Goal: Task Accomplishment & Management: Manage account settings

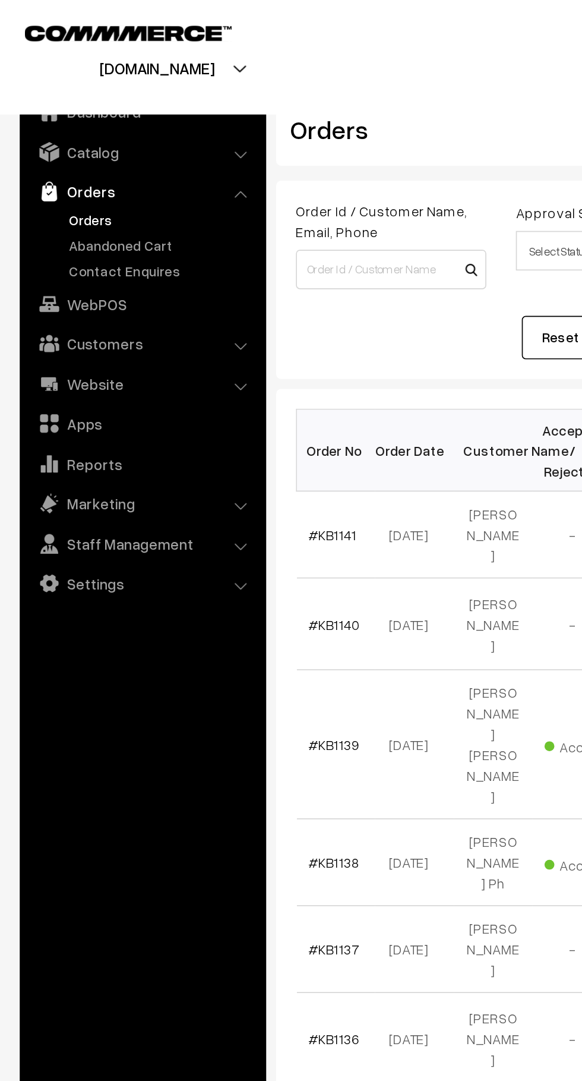
click at [98, 143] on link "Abandoned Cart" at bounding box center [98, 147] width 118 height 12
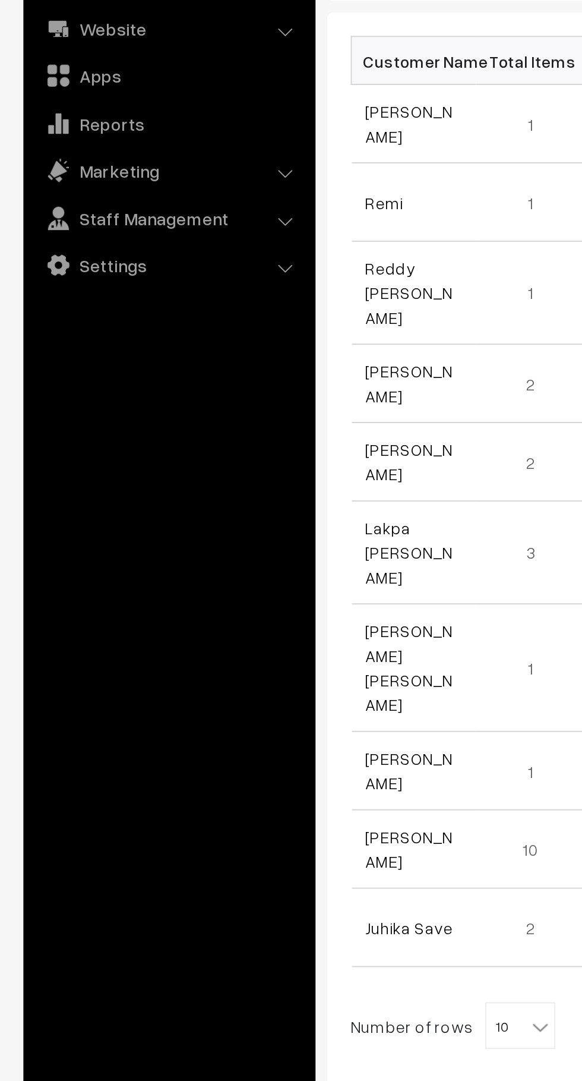
click at [222, 683] on link "Juhika Save" at bounding box center [208, 688] width 45 height 10
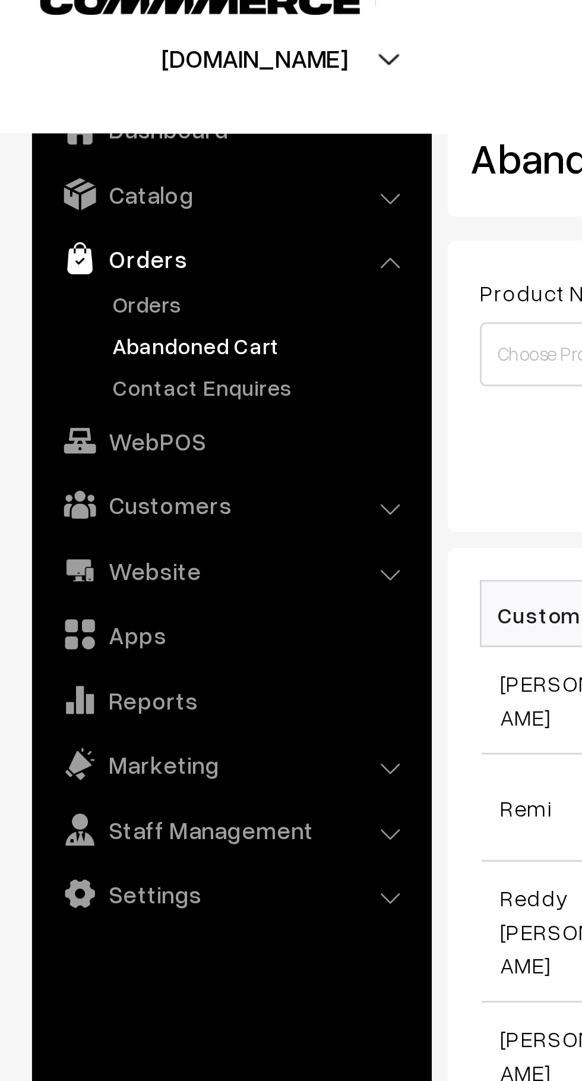
click at [67, 136] on link "Orders" at bounding box center [98, 132] width 118 height 12
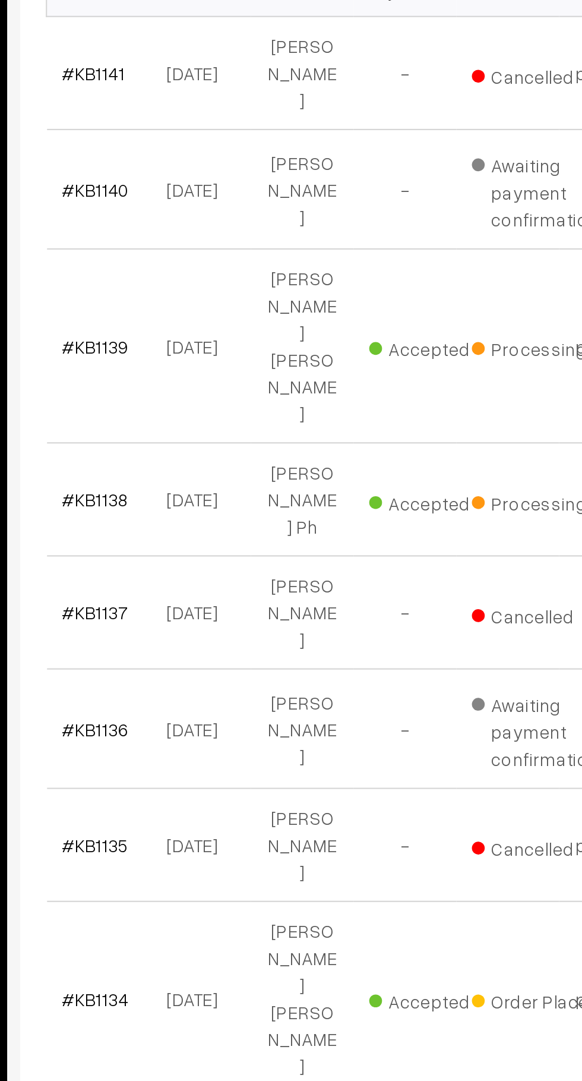
click at [206, 818] on link "#KB1133" at bounding box center [201, 823] width 31 height 10
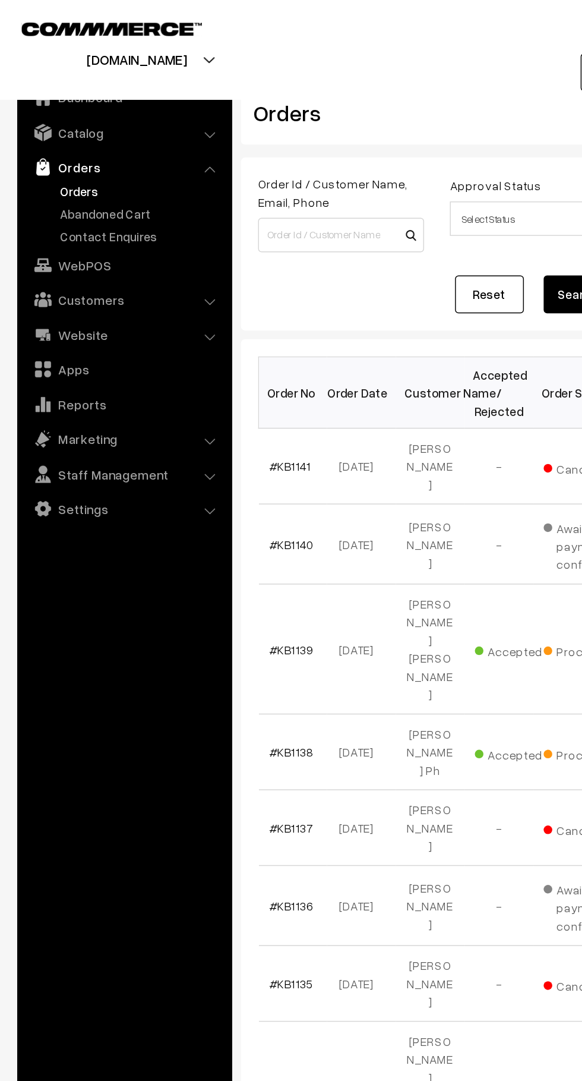
click at [94, 144] on link "Abandoned Cart" at bounding box center [98, 147] width 118 height 12
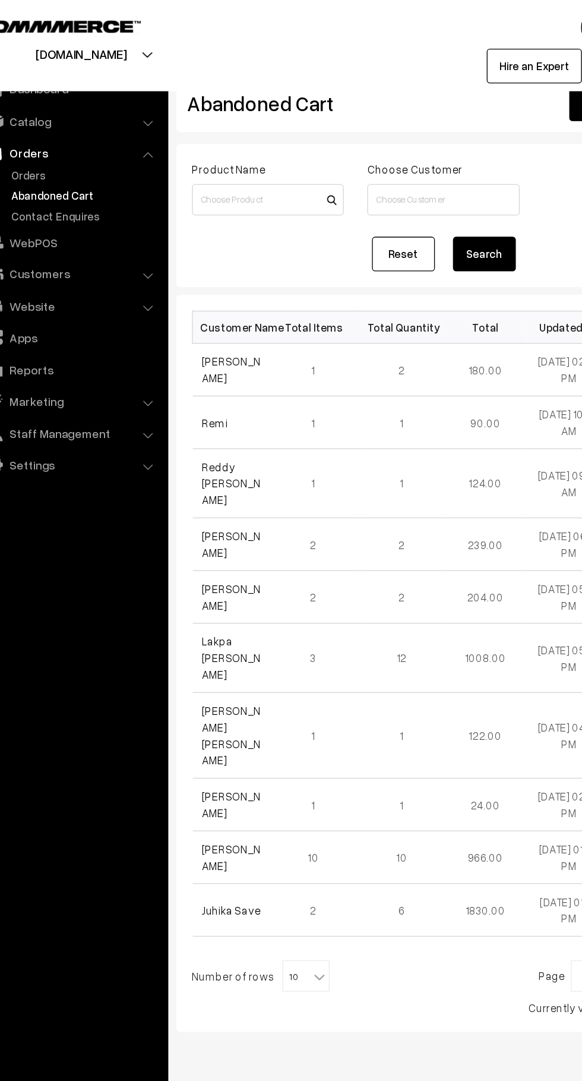
click at [140, 203] on link "Customers" at bounding box center [85, 206] width 141 height 21
click at [87, 179] on link "Customers" at bounding box center [98, 180] width 118 height 12
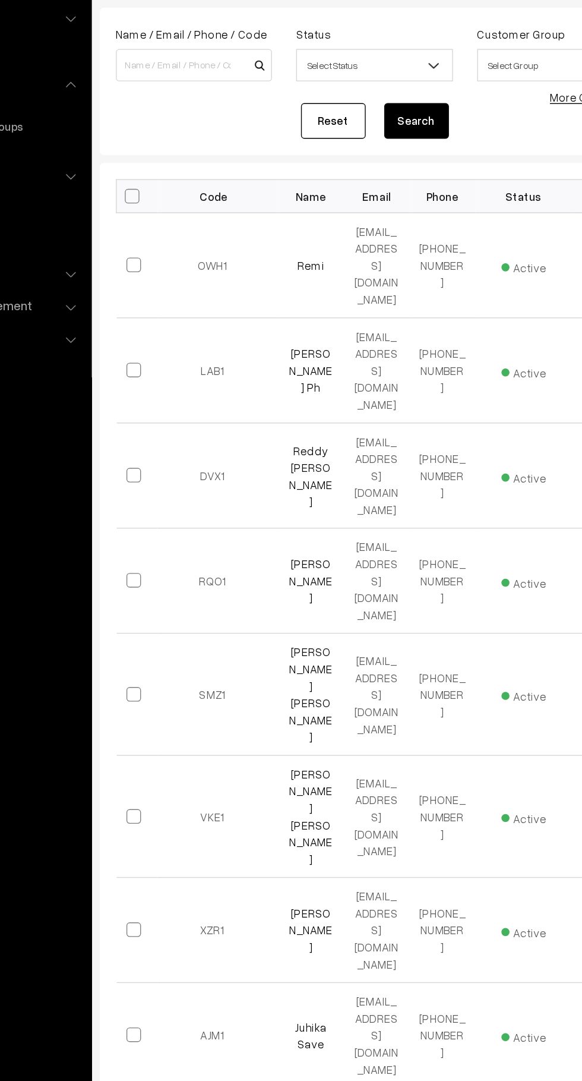
click at [327, 293] on link "Remi" at bounding box center [322, 298] width 20 height 10
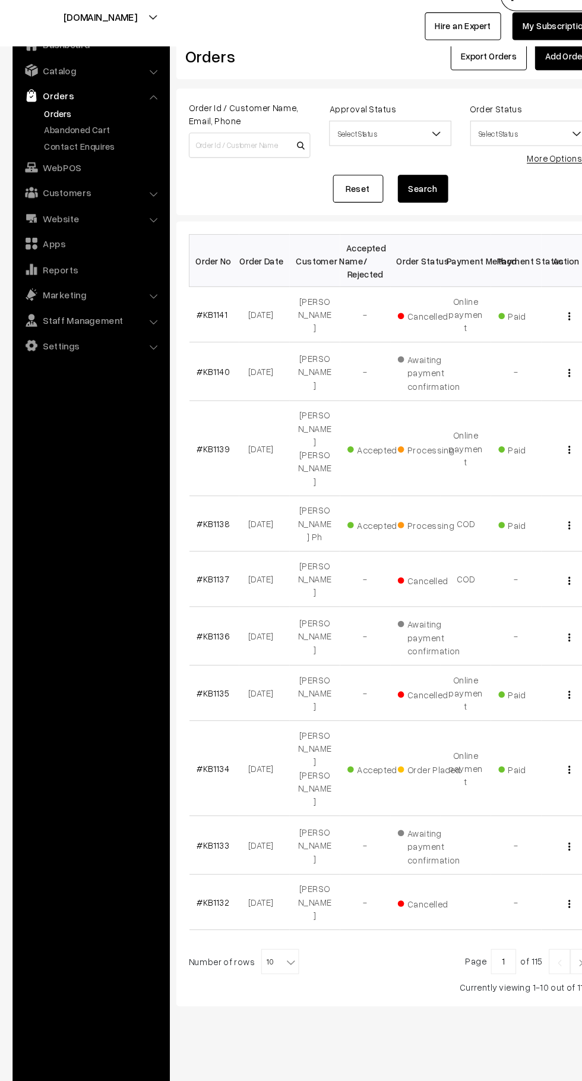
click at [112, 144] on link "Abandoned Cart" at bounding box center [98, 147] width 118 height 12
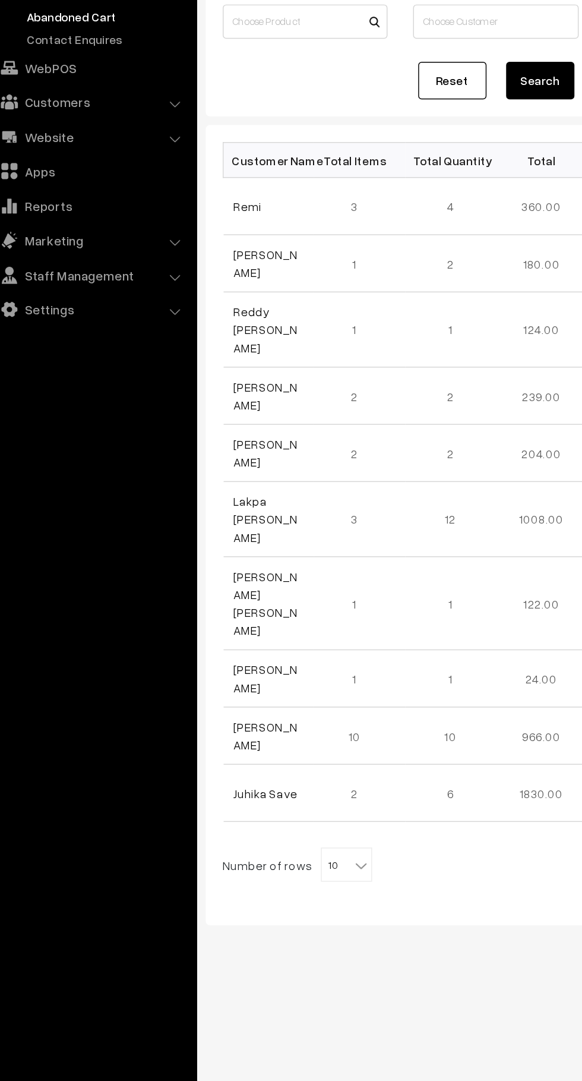
click at [215, 286] on td "Remi" at bounding box center [211, 280] width 64 height 40
click at [199, 279] on link "Remi" at bounding box center [196, 280] width 20 height 10
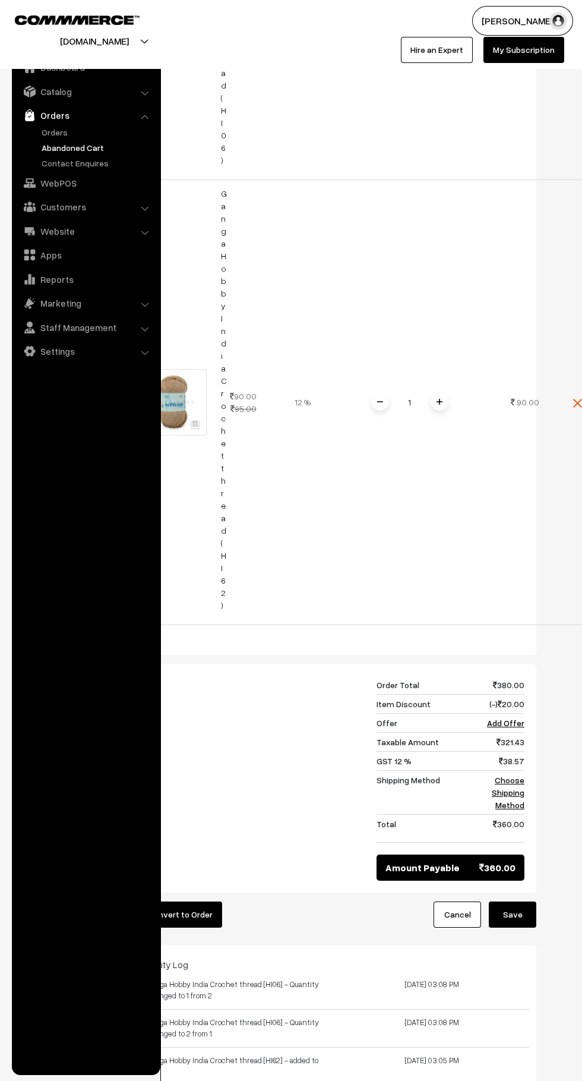
scroll to position [1124, 0]
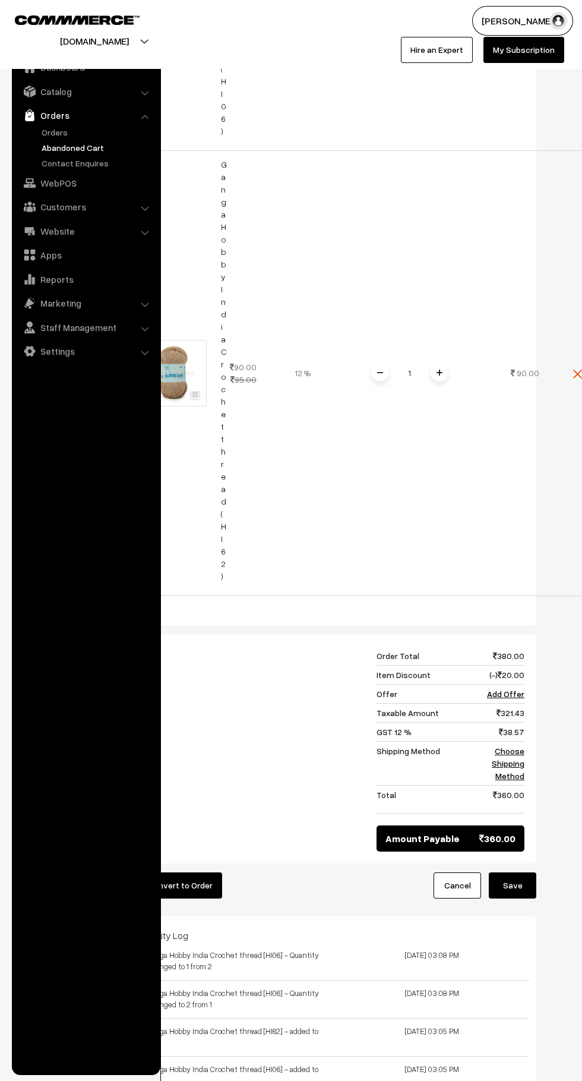
click at [532, 872] on button "Save" at bounding box center [513, 885] width 48 height 26
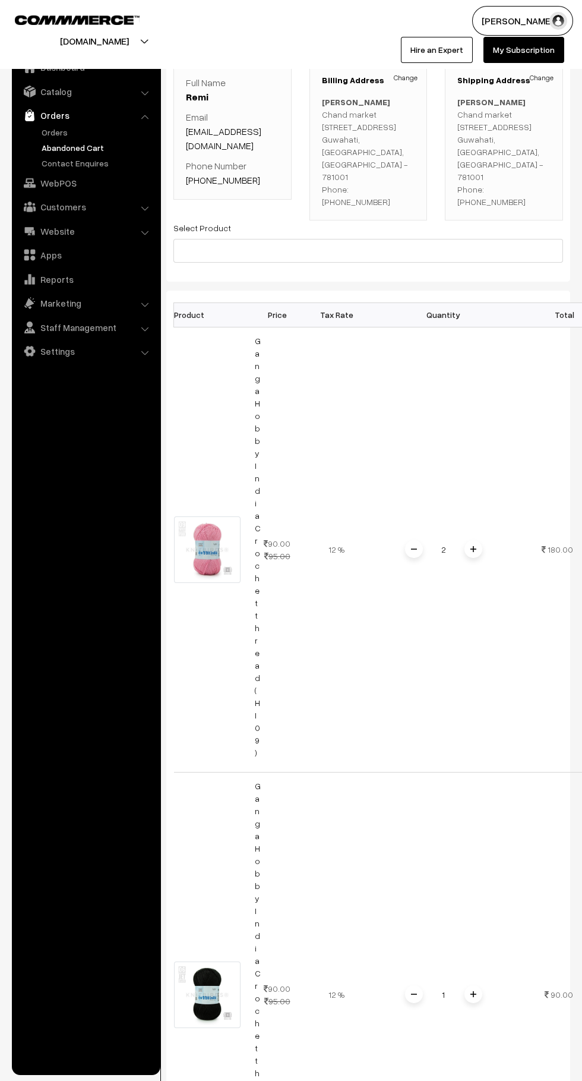
scroll to position [0, 34]
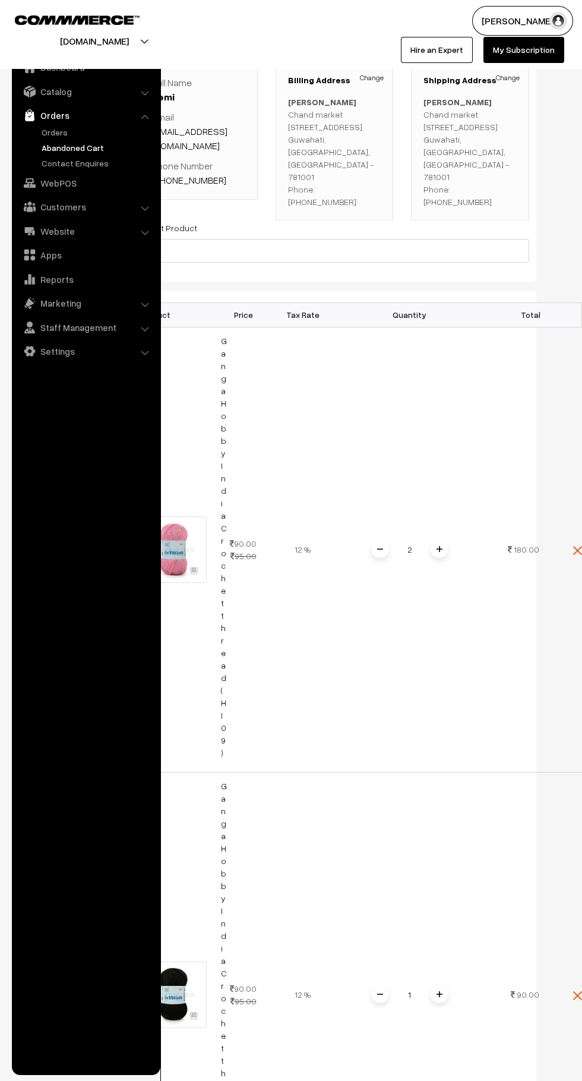
click at [364, 533] on td "2" at bounding box center [410, 549] width 155 height 445
click at [373, 527] on td "2" at bounding box center [410, 549] width 155 height 445
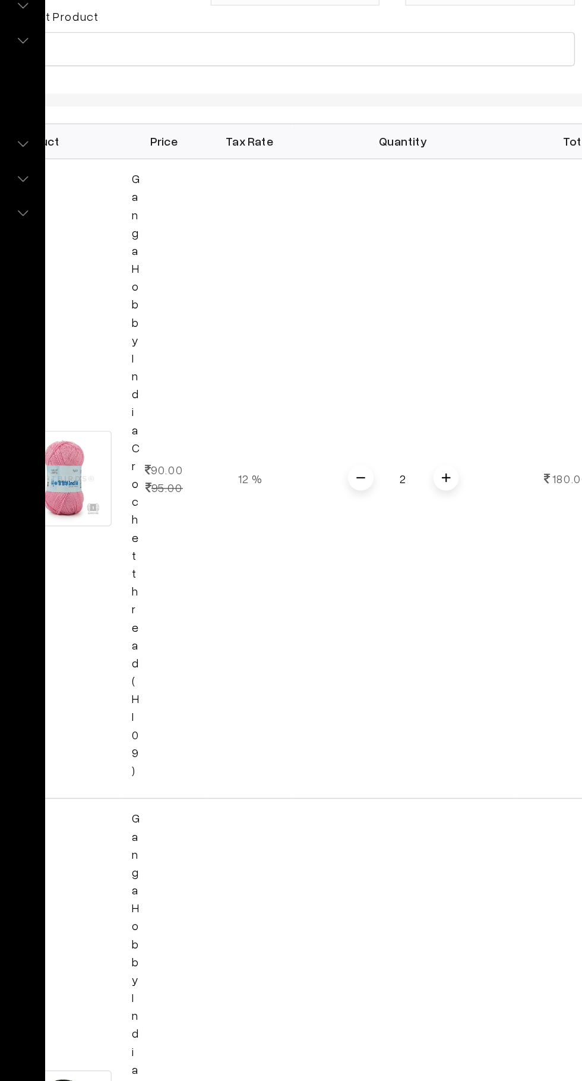
scroll to position [70, 0]
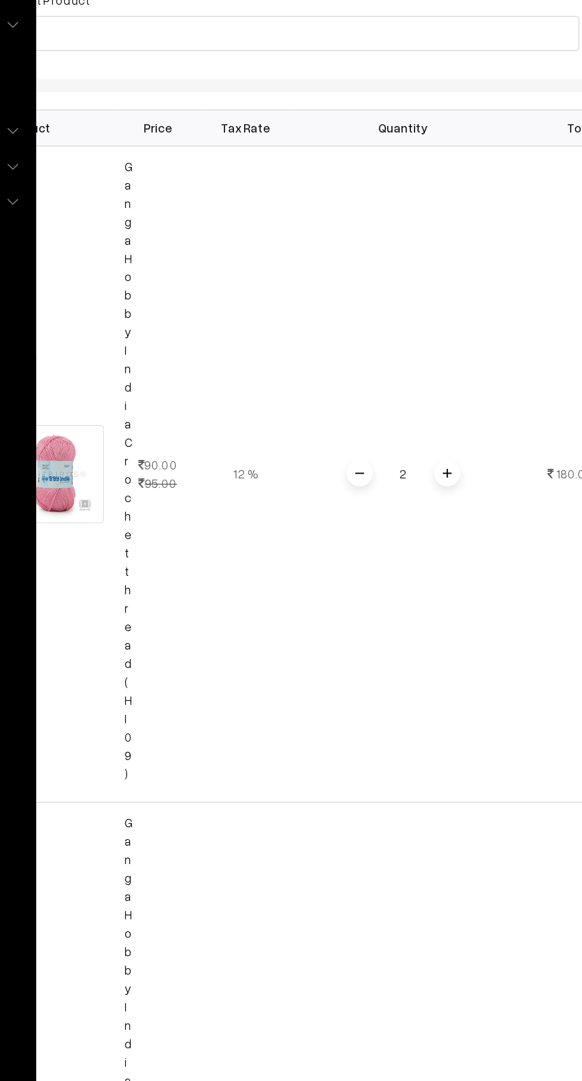
click at [380, 528] on span at bounding box center [380, 537] width 18 height 18
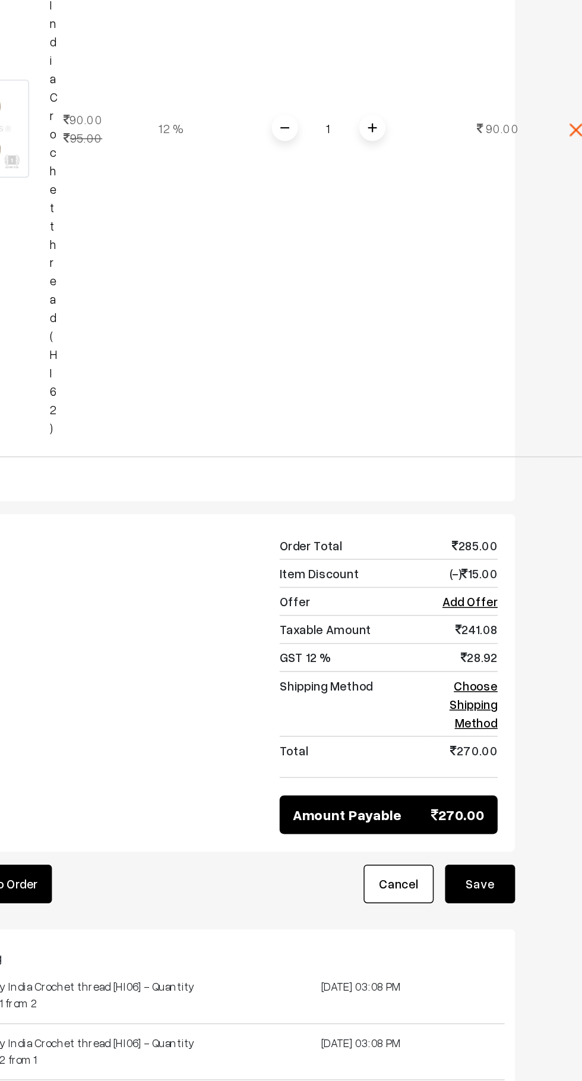
scroll to position [1121, 0]
click at [519, 749] on link "Choose Shipping Method" at bounding box center [508, 766] width 33 height 35
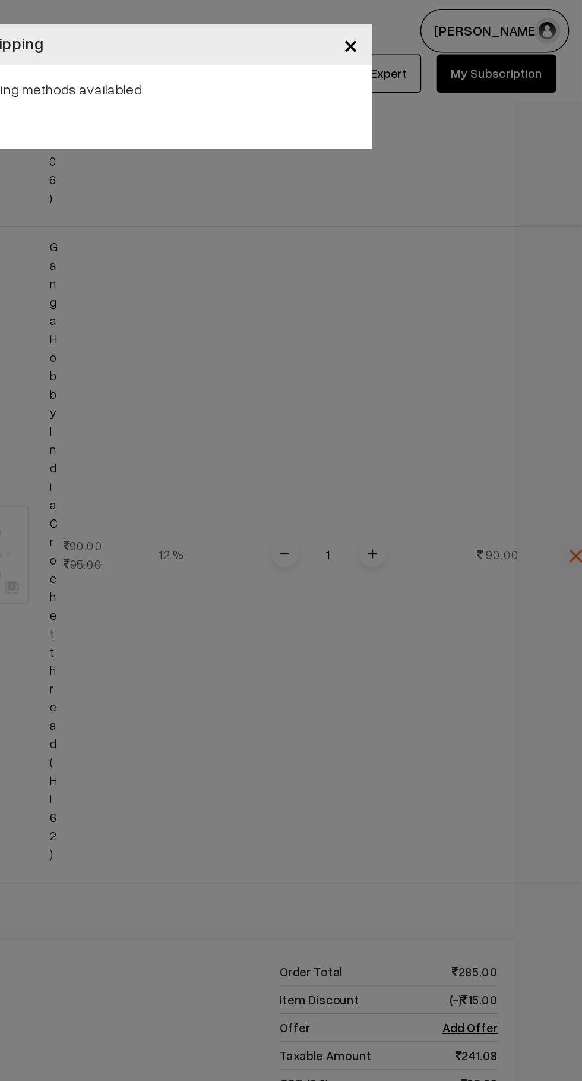
click at [423, 33] on span "×" at bounding box center [425, 30] width 10 height 22
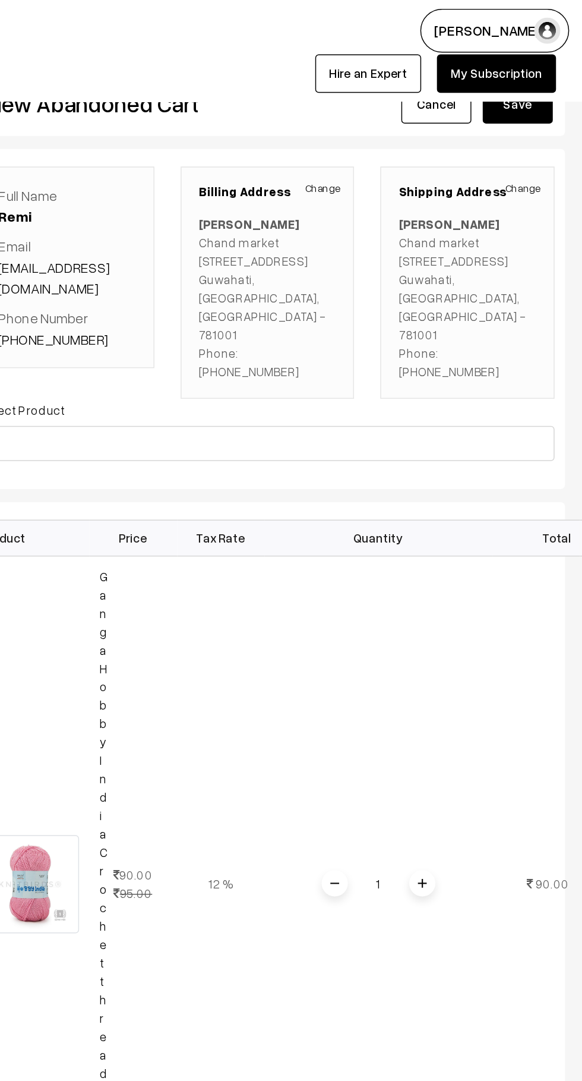
scroll to position [0, 0]
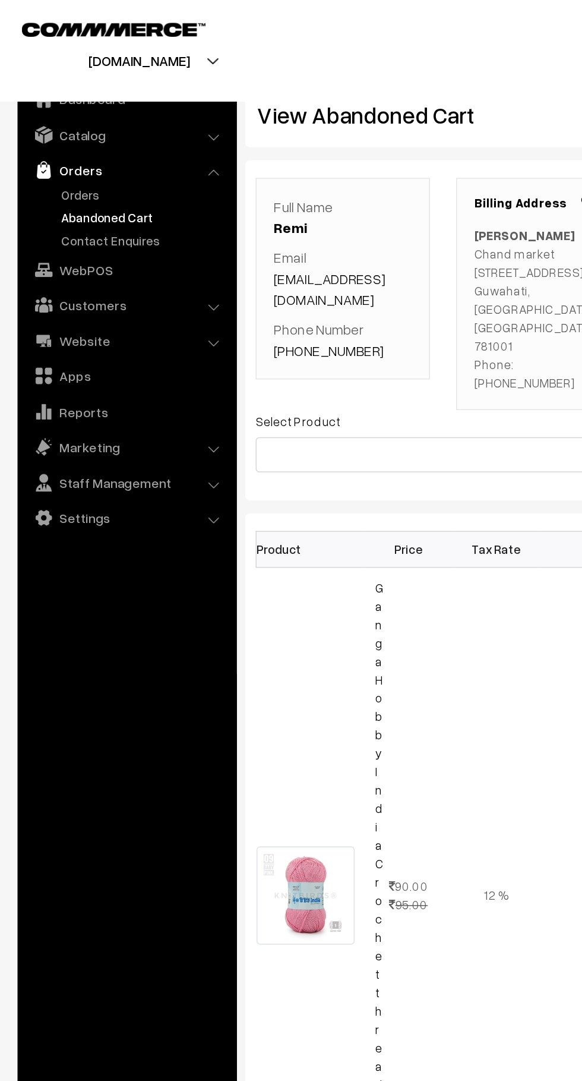
click at [64, 147] on link "Abandoned Cart" at bounding box center [98, 147] width 118 height 12
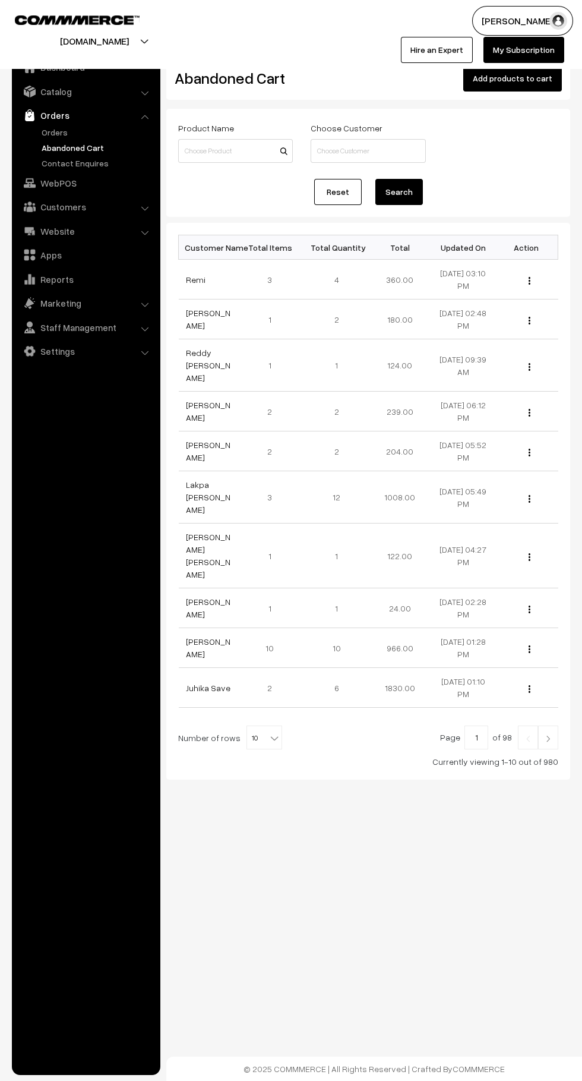
click at [62, 137] on link "Orders" at bounding box center [98, 132] width 118 height 12
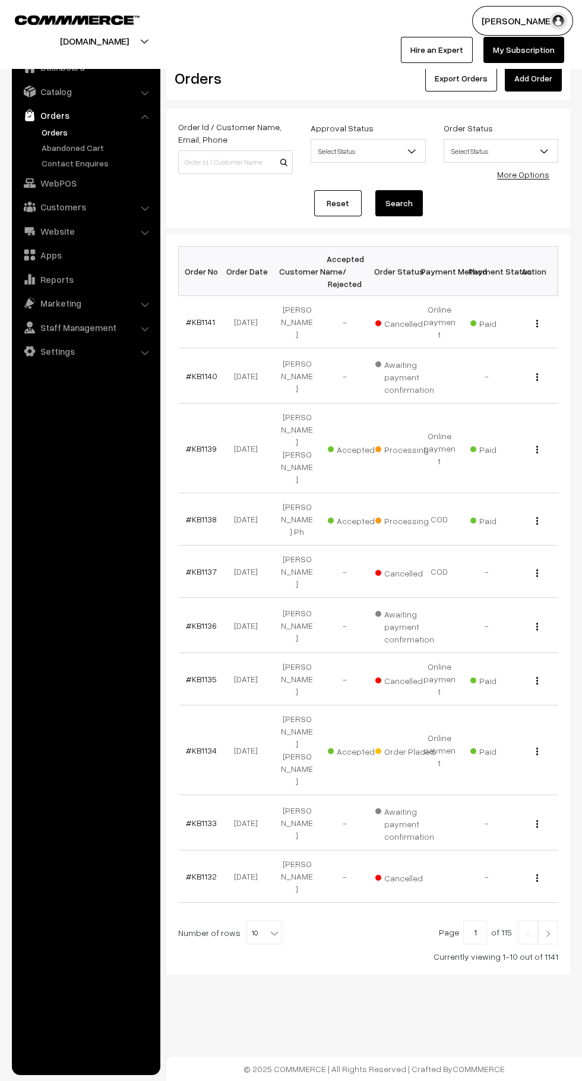
click at [102, 151] on link "Abandoned Cart" at bounding box center [98, 147] width 118 height 12
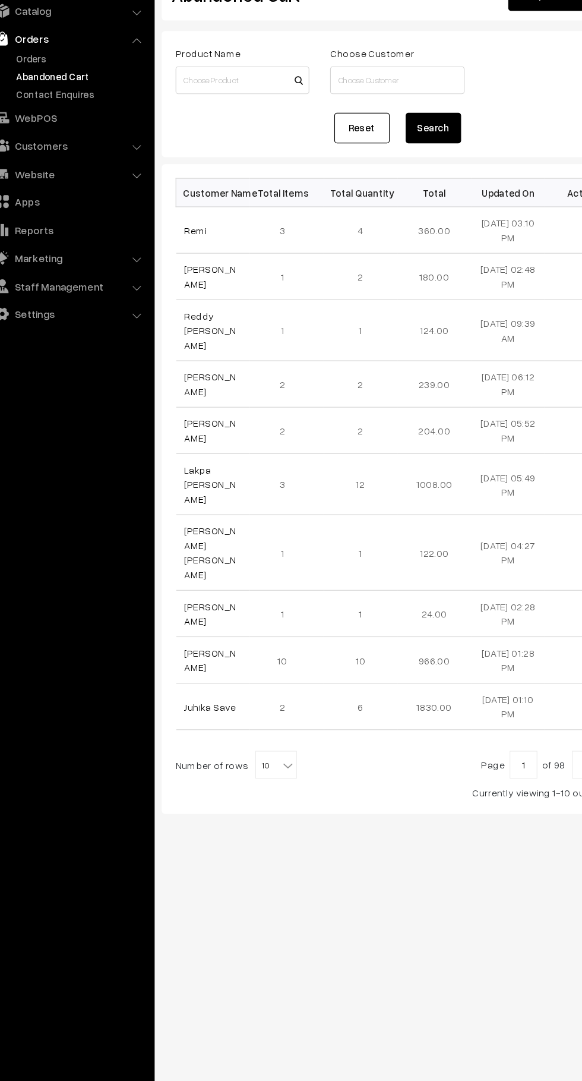
click at [194, 279] on link "Remi" at bounding box center [196, 280] width 20 height 10
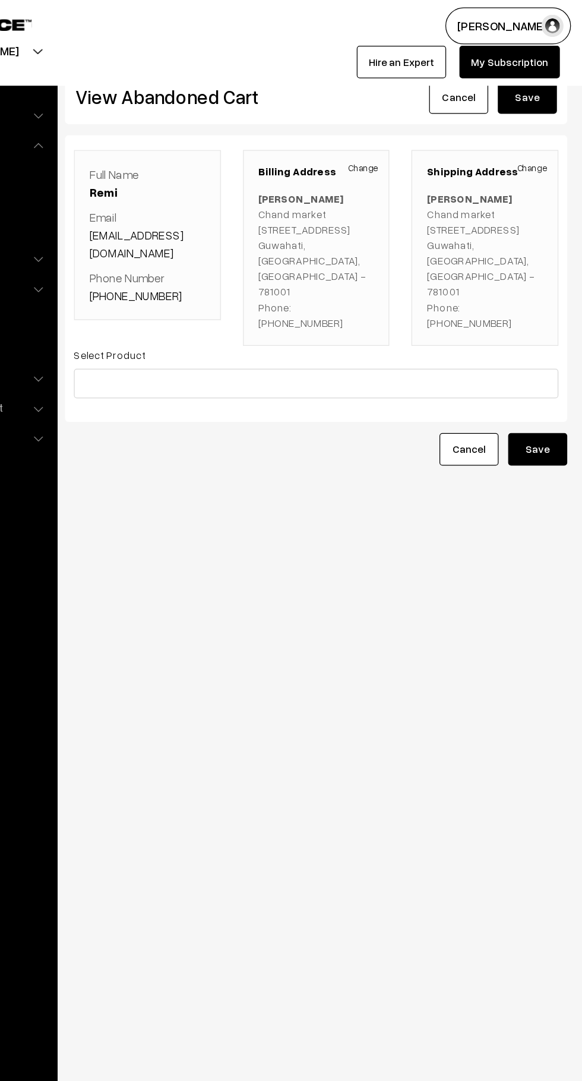
click at [149, 111] on link "Orders" at bounding box center [85, 115] width 141 height 21
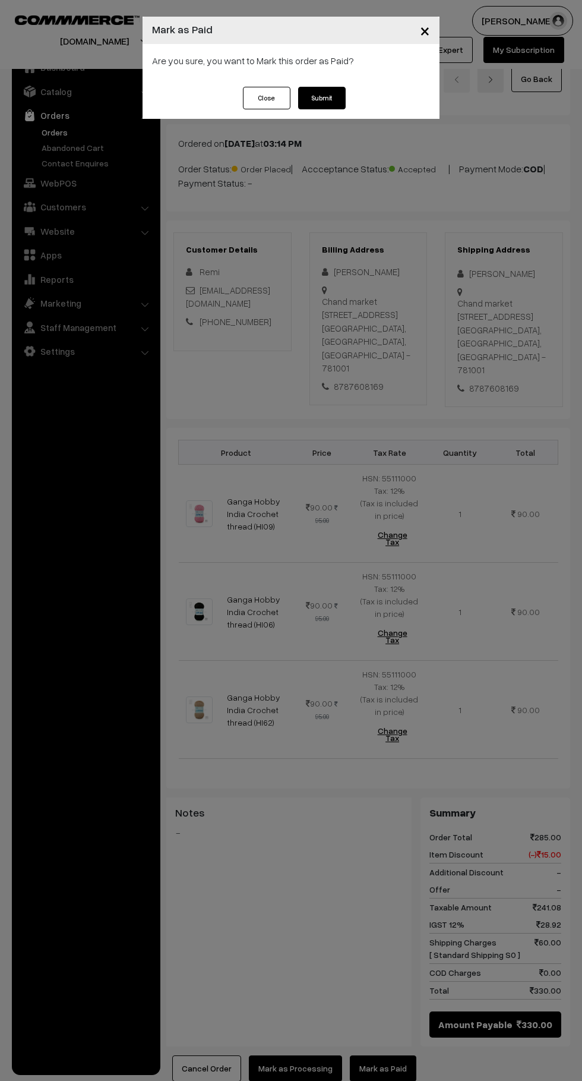
scroll to position [140, 0]
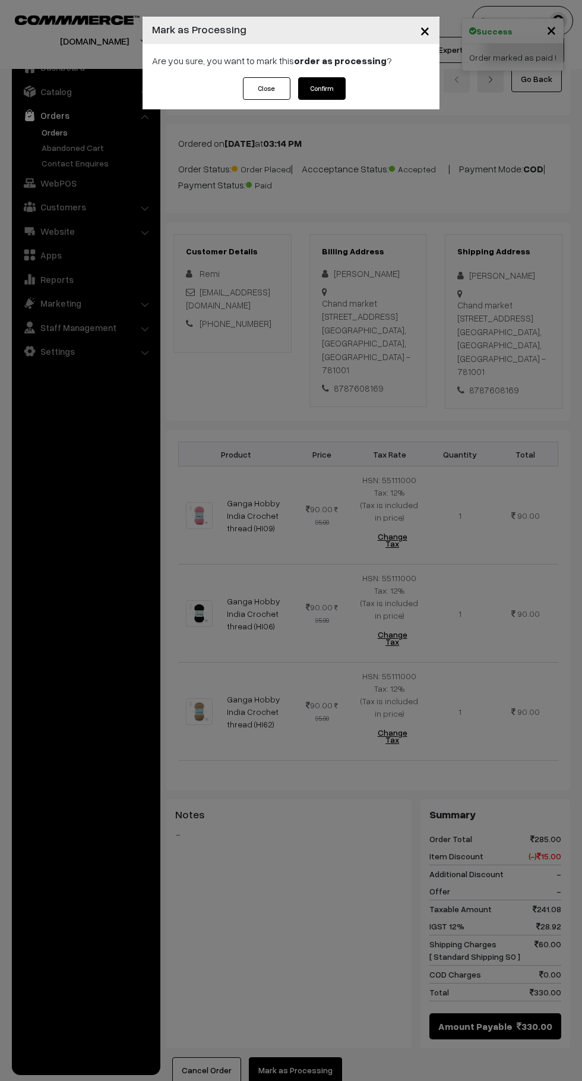
scroll to position [140, 0]
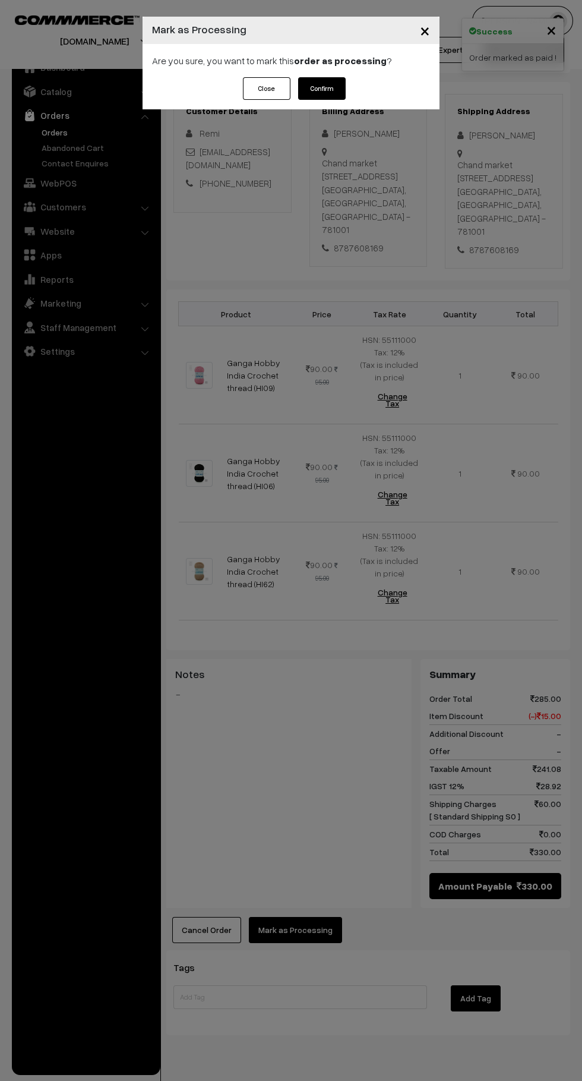
click at [322, 89] on button "Confirm" at bounding box center [322, 88] width 48 height 23
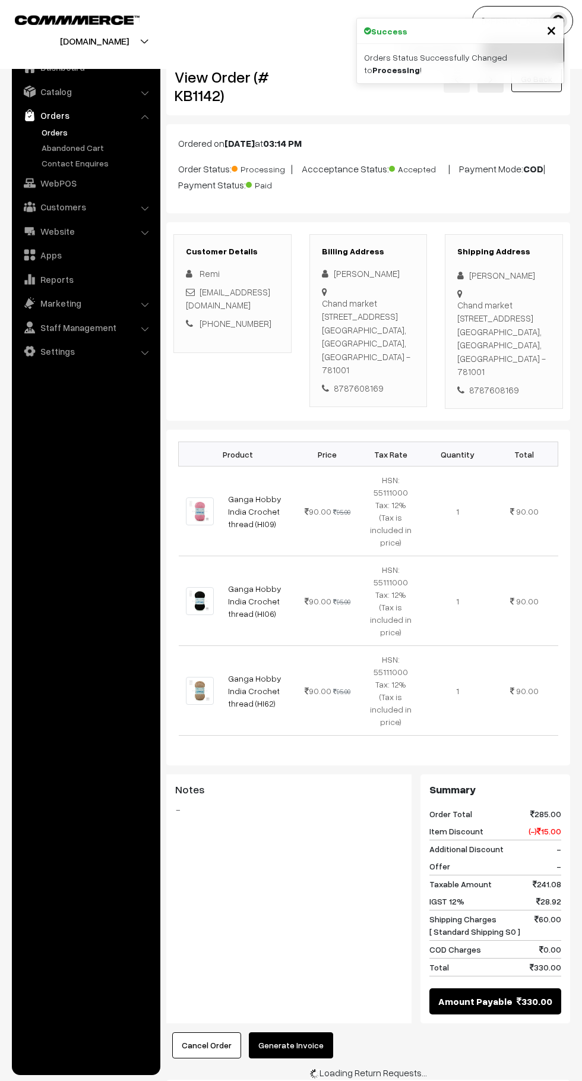
scroll to position [80, 0]
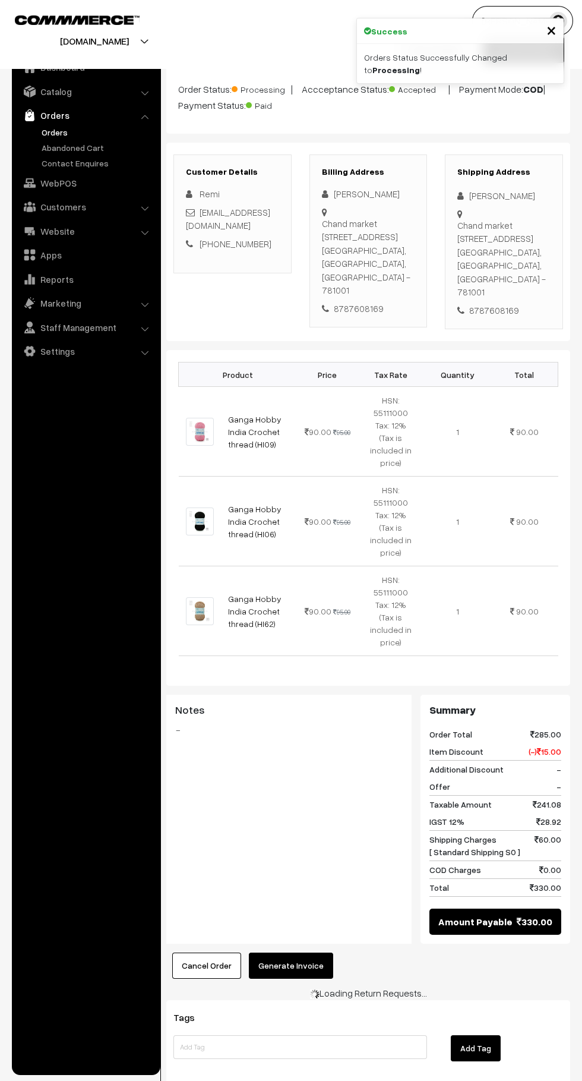
click at [322, 953] on button "Generate Invoice" at bounding box center [291, 966] width 84 height 26
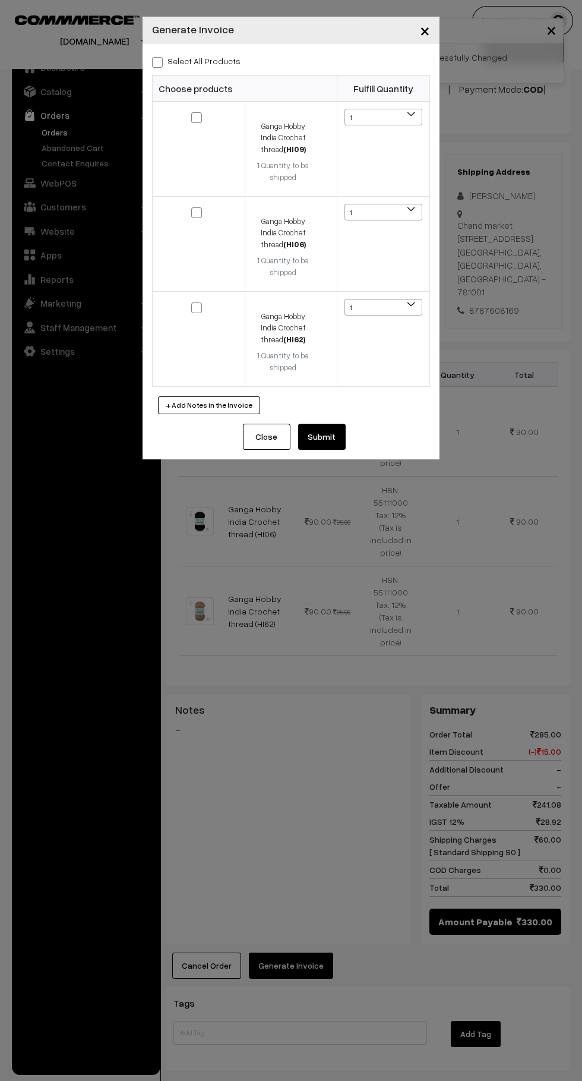
click at [155, 60] on span at bounding box center [157, 62] width 11 height 11
click at [155, 60] on input "Select All Products" at bounding box center [156, 60] width 8 height 8
checkbox input "true"
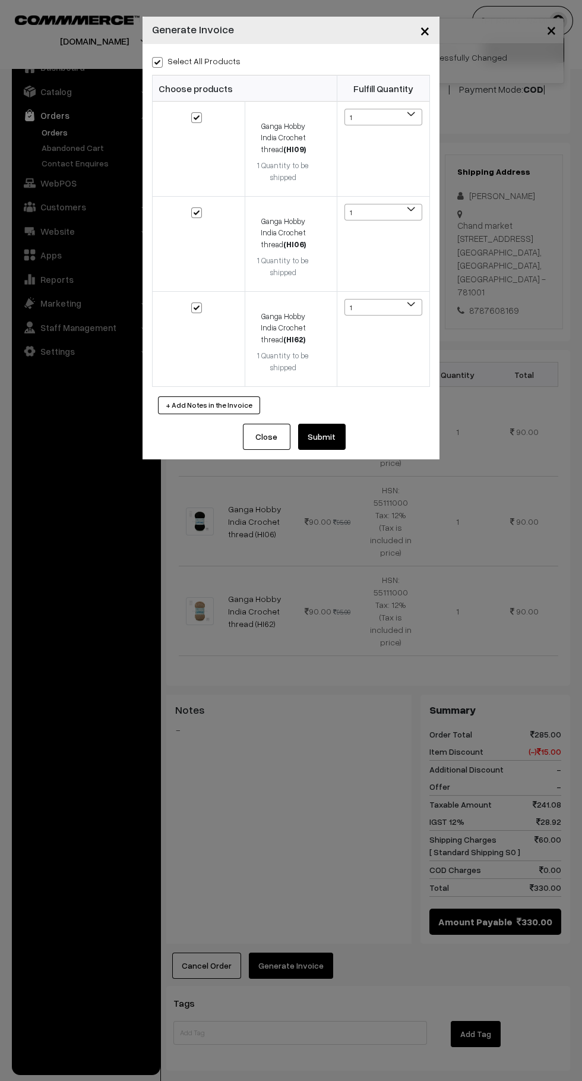
checkbox input "true"
click at [156, 60] on span at bounding box center [157, 62] width 11 height 11
click at [156, 60] on input "Select All Products" at bounding box center [156, 60] width 8 height 8
checkbox input "false"
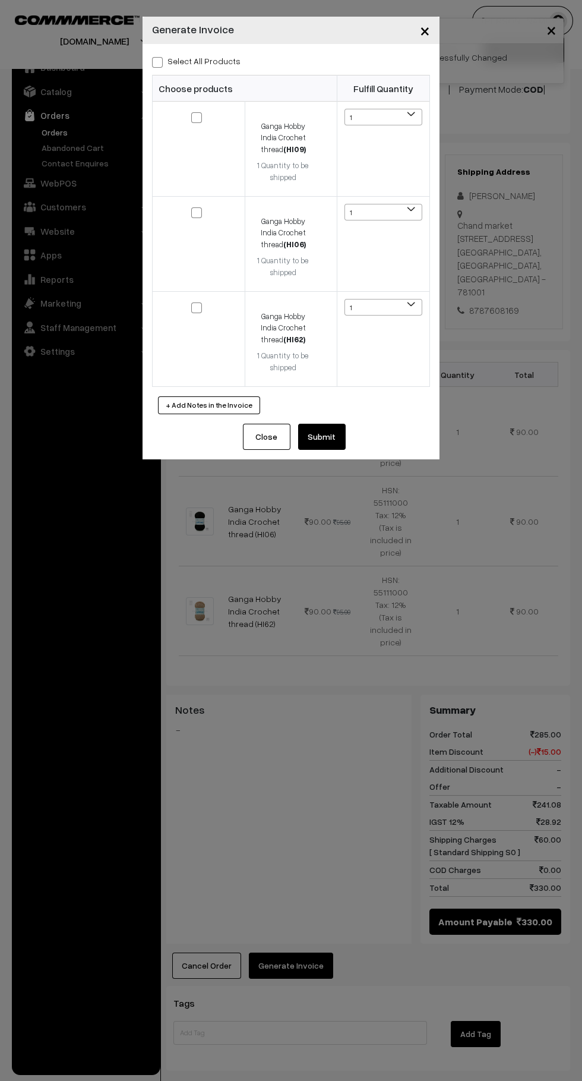
checkbox input "false"
click at [154, 60] on span at bounding box center [157, 62] width 11 height 11
click at [154, 60] on input "Select All Products" at bounding box center [156, 60] width 8 height 8
checkbox input "true"
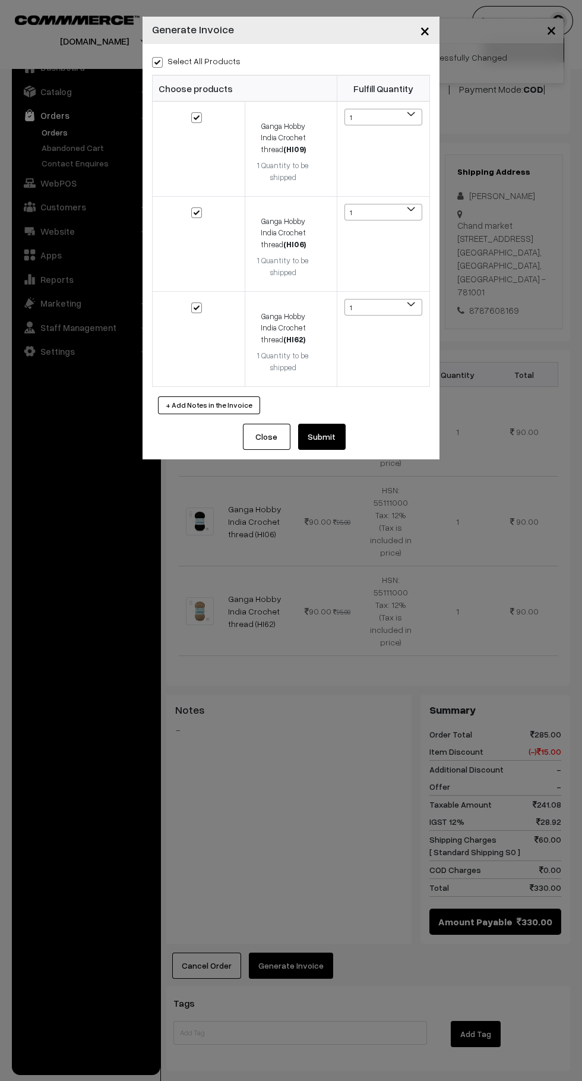
checkbox input "true"
click at [324, 435] on button "Submit" at bounding box center [322, 437] width 48 height 26
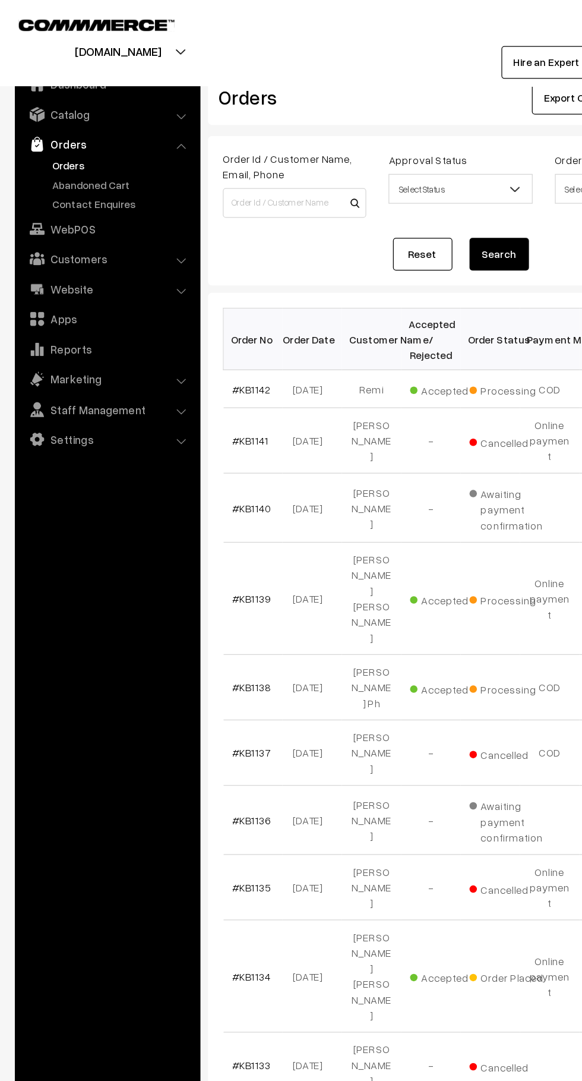
click at [44, 152] on link "Abandoned Cart" at bounding box center [98, 147] width 118 height 12
